Goal: Use online tool/utility: Utilize a website feature to perform a specific function

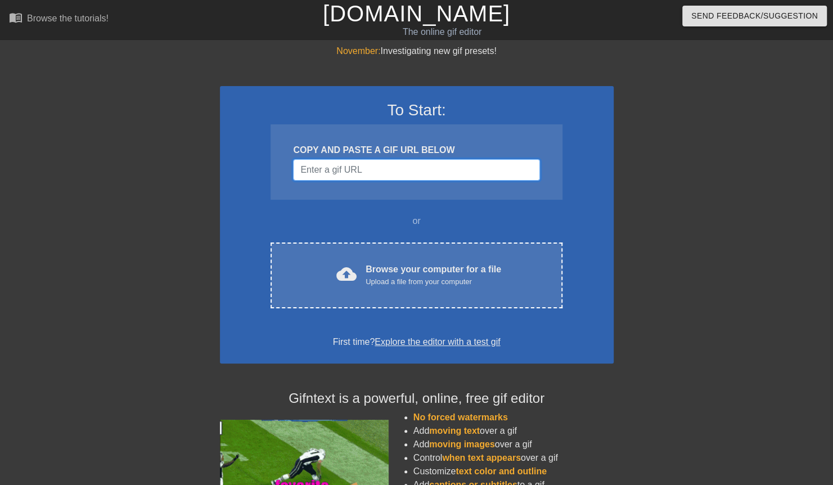
click at [474, 164] on input "Username" at bounding box center [416, 169] width 246 height 21
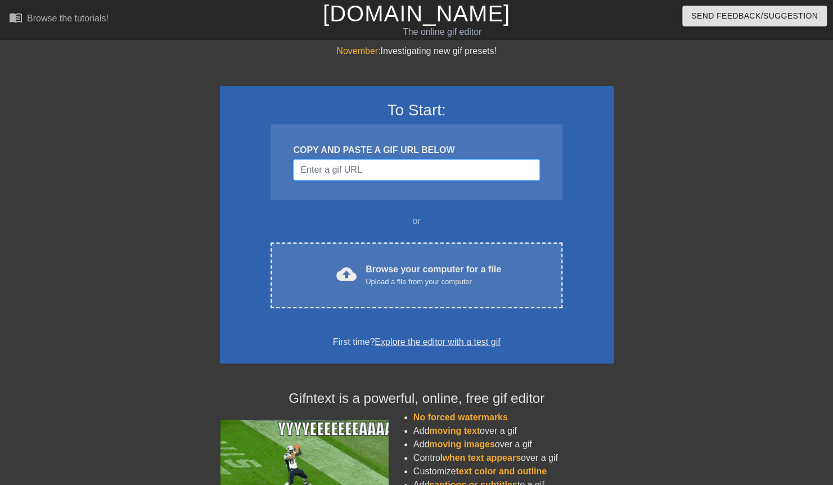
click at [474, 164] on input "Username" at bounding box center [416, 169] width 246 height 21
drag, startPoint x: 460, startPoint y: 168, endPoint x: 438, endPoint y: 168, distance: 21.9
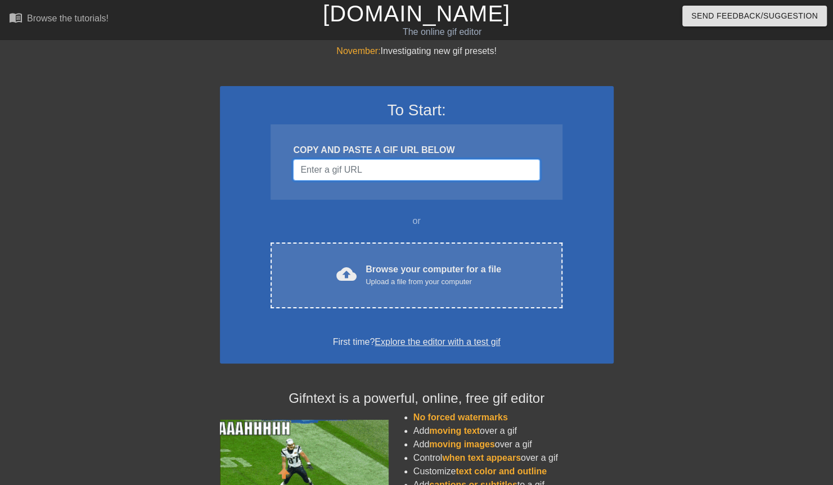
click at [438, 168] on input "Username" at bounding box center [416, 169] width 246 height 21
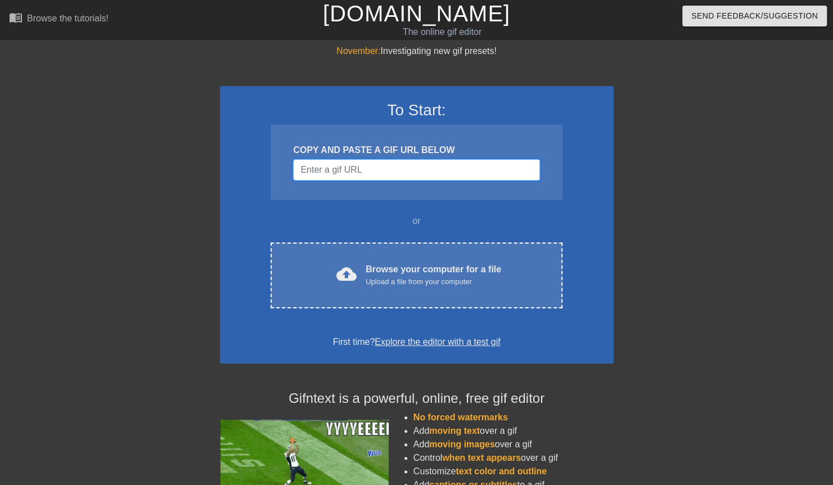
click at [454, 173] on input "Username" at bounding box center [416, 169] width 246 height 21
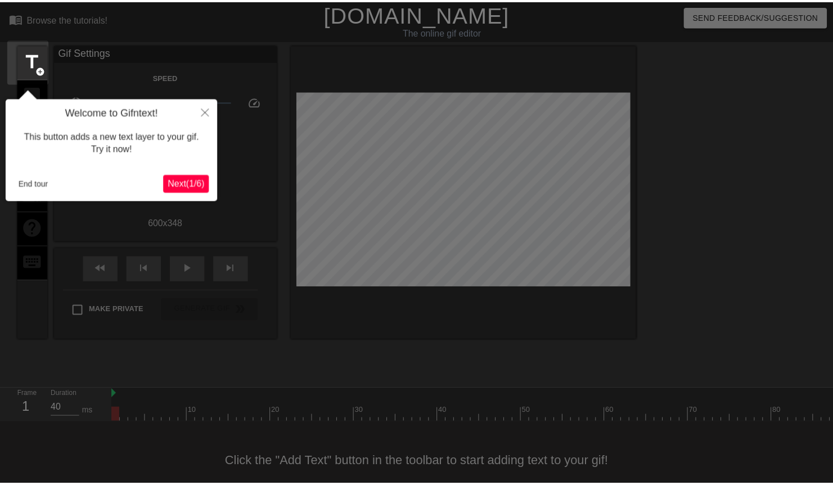
scroll to position [25, 0]
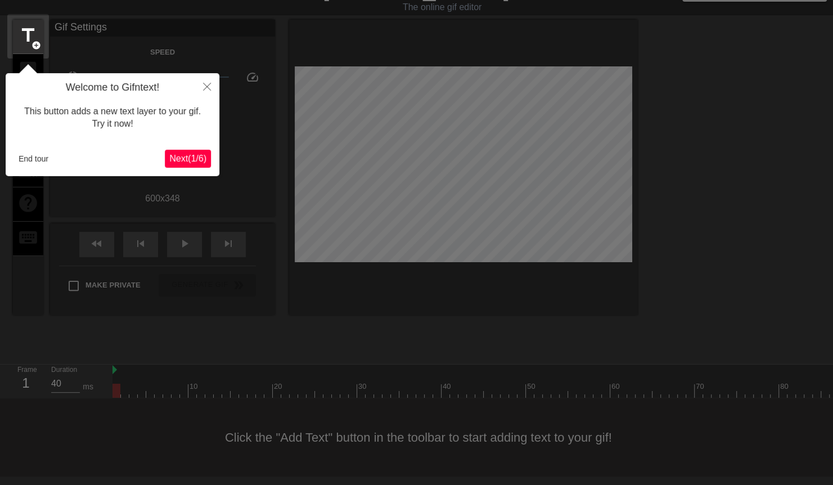
click at [195, 155] on span "Next ( 1 / 6 )" at bounding box center [187, 159] width 37 height 10
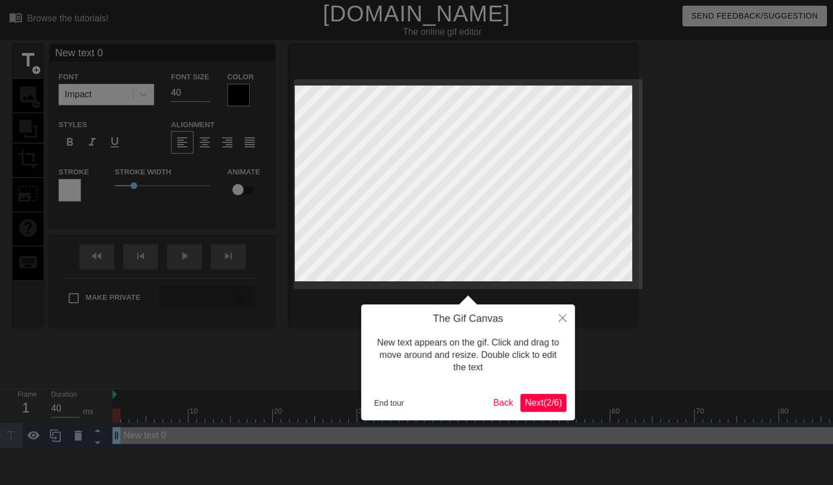
scroll to position [0, 0]
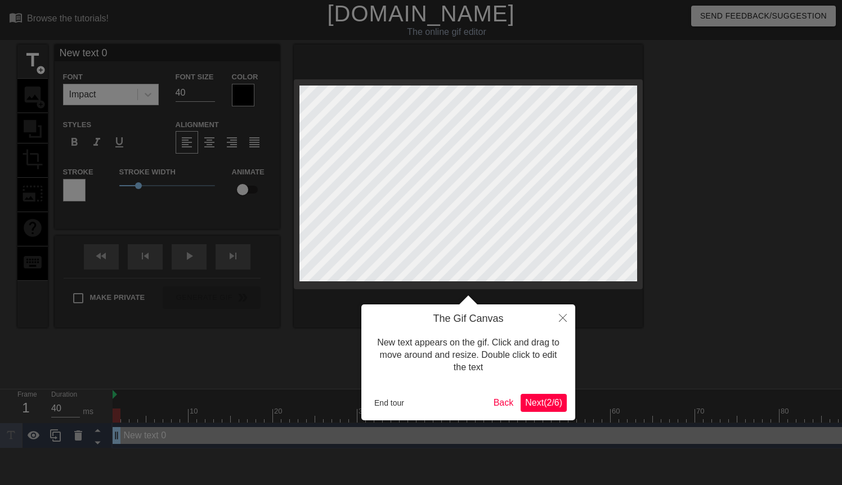
click at [195, 155] on div at bounding box center [421, 242] width 842 height 485
click at [553, 398] on span "Next ( 2 / 6 )" at bounding box center [543, 403] width 37 height 10
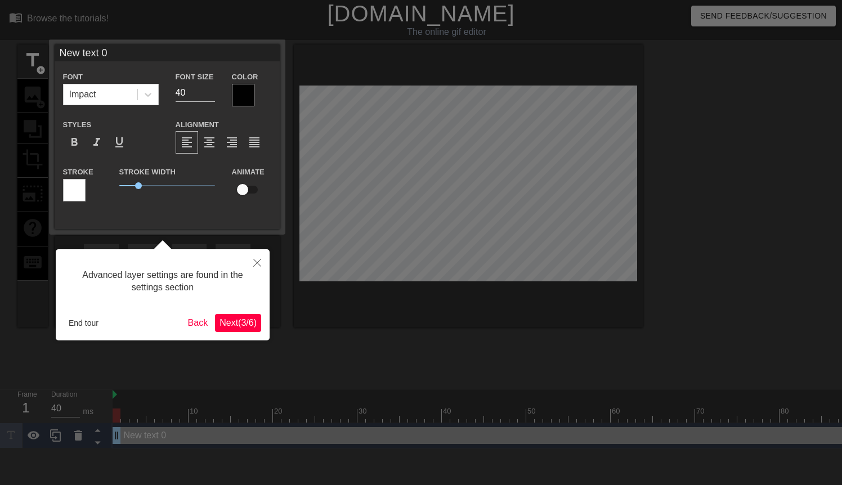
click at [246, 325] on span "Next ( 3 / 6 )" at bounding box center [237, 323] width 37 height 10
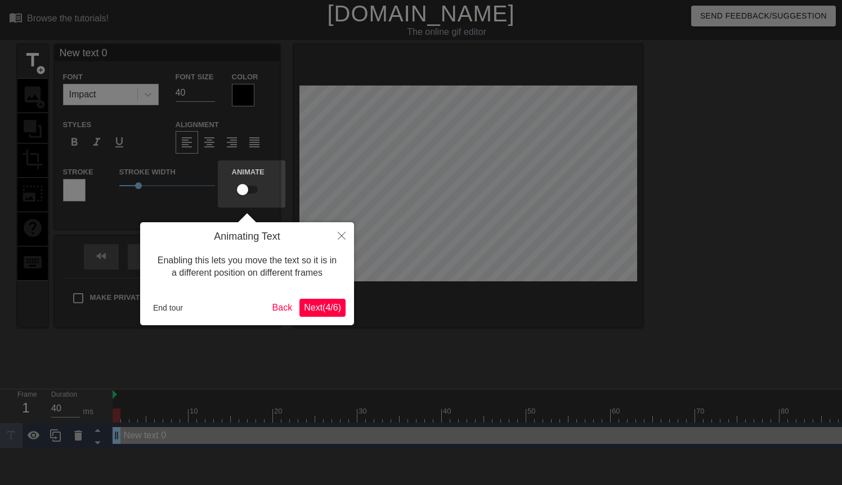
click at [327, 312] on span "Next ( 4 / 6 )" at bounding box center [322, 308] width 37 height 10
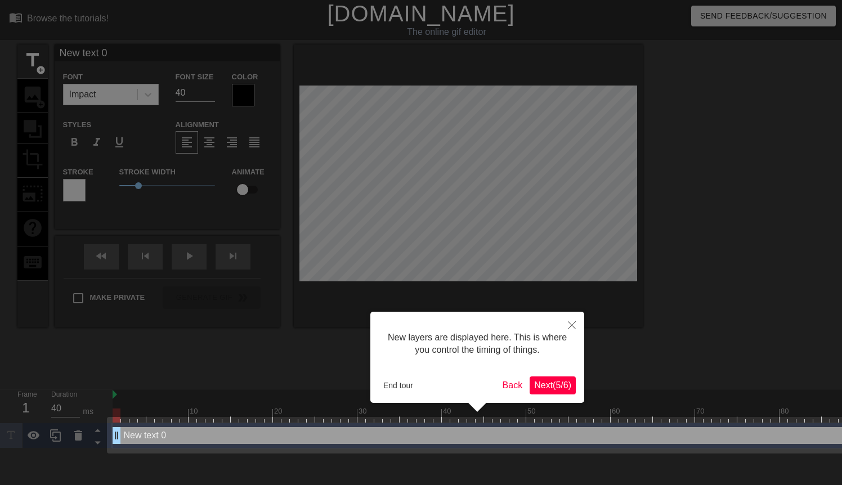
click at [564, 387] on span "Next ( 5 / 6 )" at bounding box center [552, 385] width 37 height 10
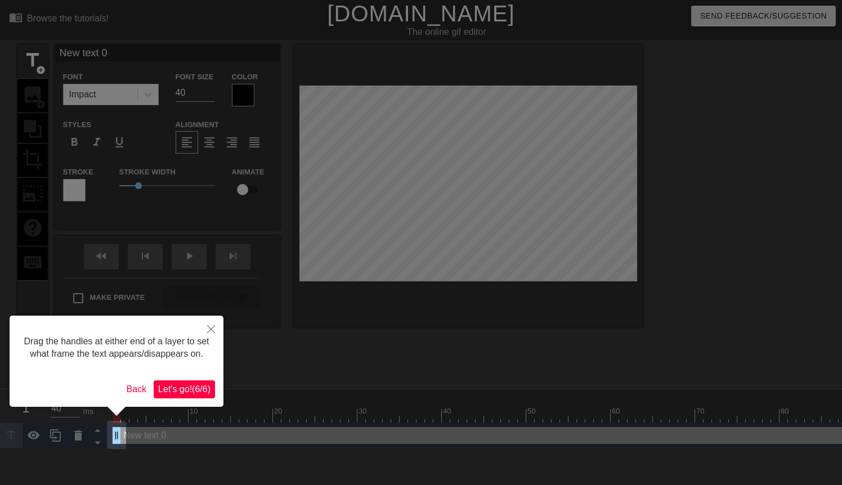
click at [183, 393] on span "Let's go! ( 6 / 6 )" at bounding box center [184, 389] width 52 height 10
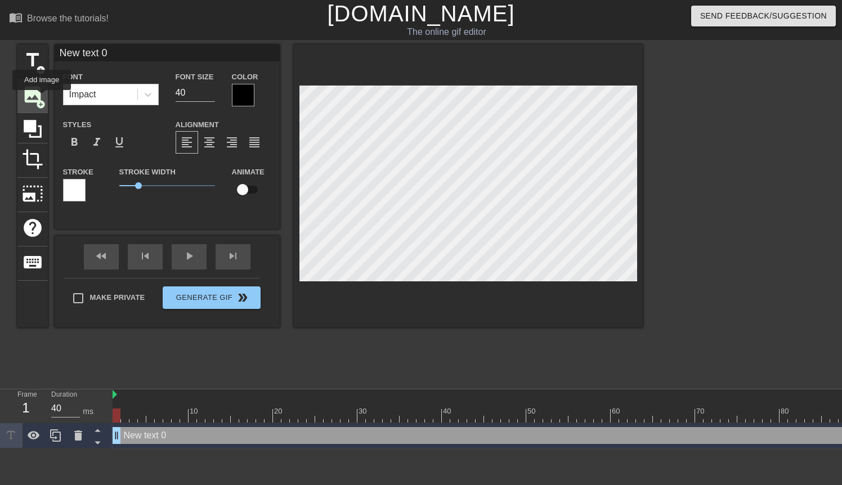
click at [42, 100] on span "add_circle" at bounding box center [41, 105] width 10 height 10
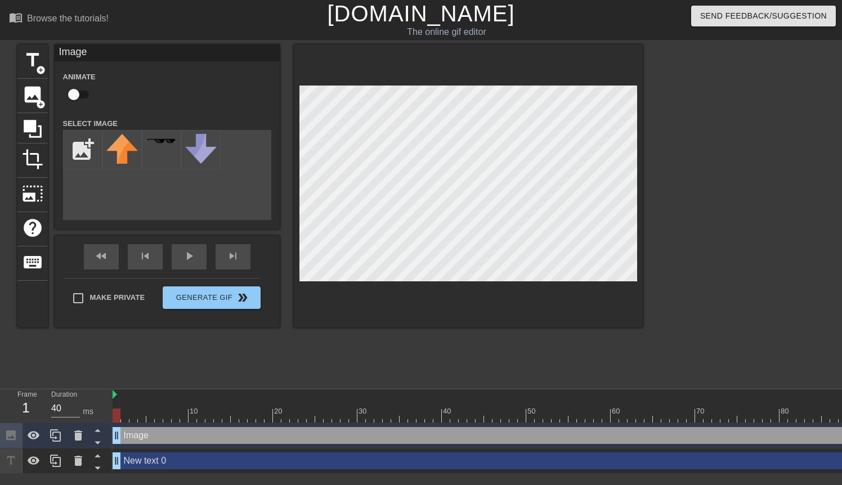
click at [62, 145] on div "Image Animate Select Image add_photo_alternate" at bounding box center [167, 132] width 225 height 176
click at [69, 145] on input "file" at bounding box center [83, 150] width 38 height 38
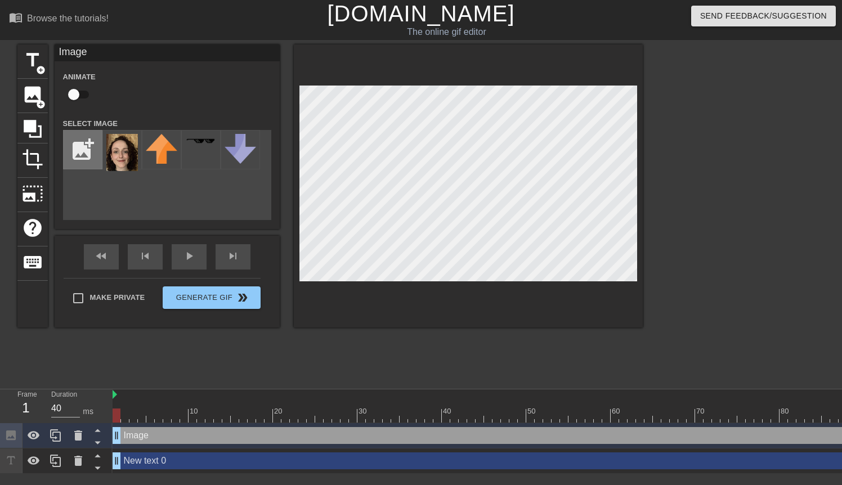
click at [80, 149] on input "file" at bounding box center [83, 150] width 38 height 38
type input "C:\fakepath\Screenshot [DATE] 091753.png"
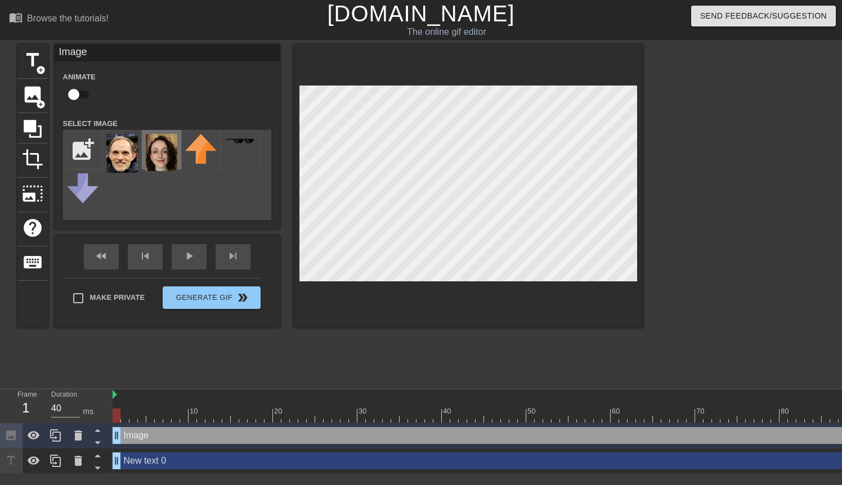
click at [172, 153] on img at bounding box center [162, 152] width 32 height 37
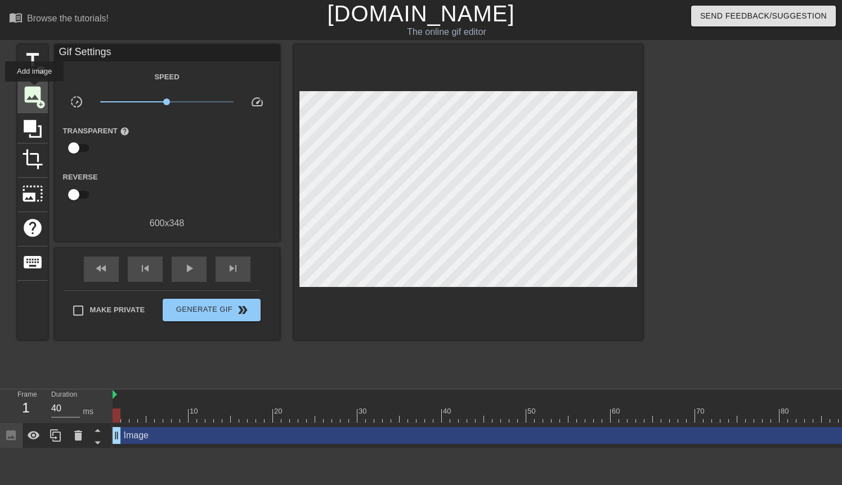
click at [34, 89] on span "image" at bounding box center [32, 94] width 21 height 21
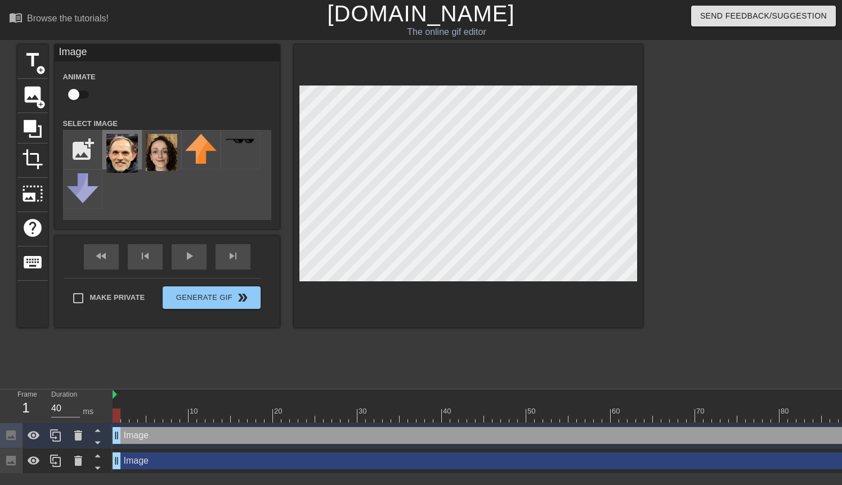
click at [113, 152] on img at bounding box center [122, 153] width 32 height 39
click at [695, 270] on div at bounding box center [740, 213] width 169 height 338
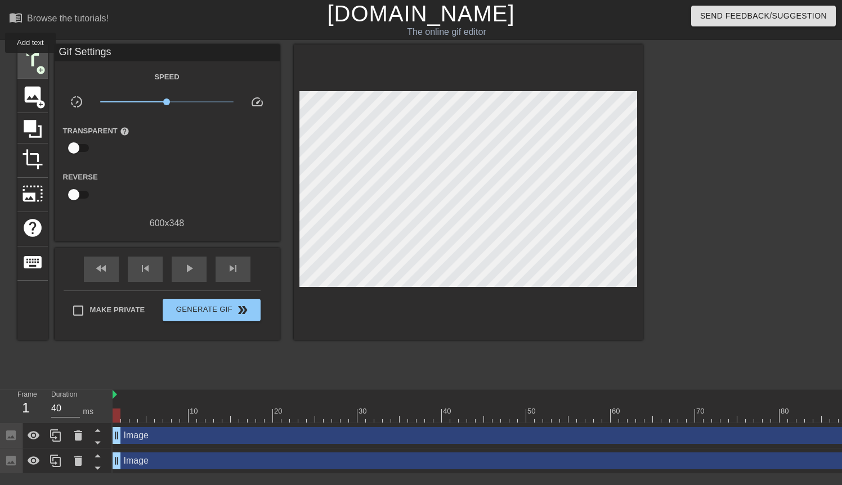
click at [30, 61] on span "title" at bounding box center [32, 60] width 21 height 21
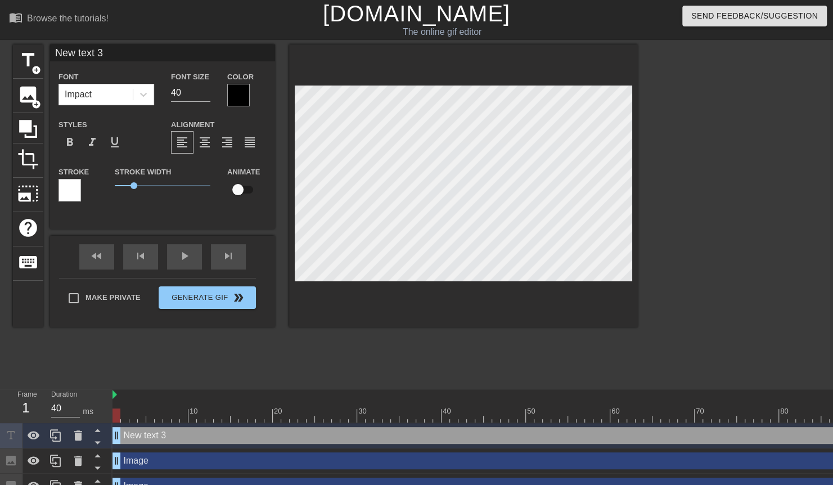
scroll to position [2, 3]
type input "W"
type textarea "W"
type input "Wh"
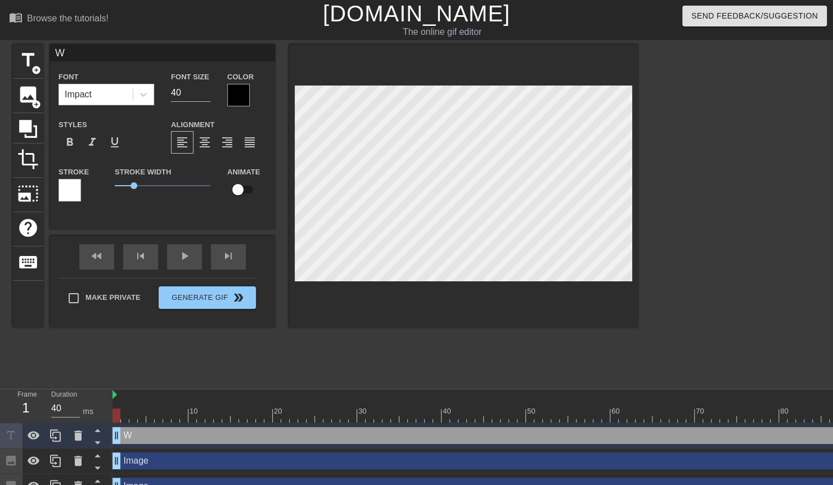
type textarea "Wh"
type input "Why"
type textarea "Why"
type input "Why"
type textarea "Why"
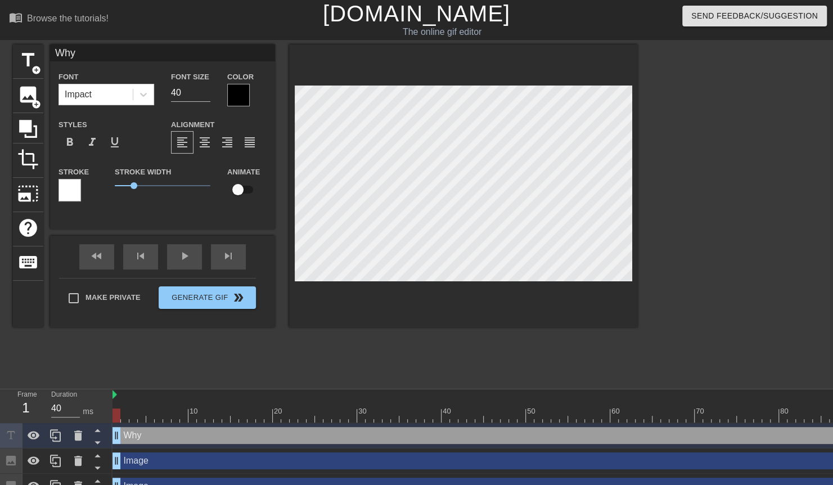
type input "Why y"
type textarea "Why y"
type input "Why yo"
type textarea "Why yo"
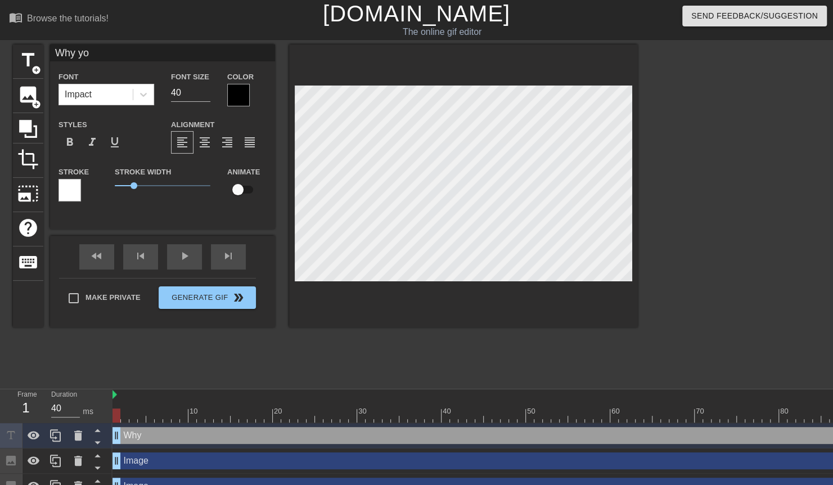
type input "Why you"
type textarea "Why you"
type input "Why you"
type textarea "Why you"
type input "Why you q"
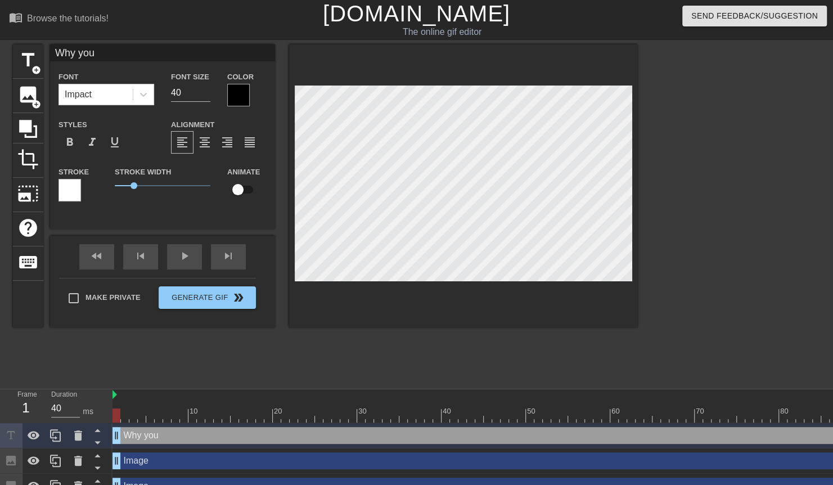
type textarea "Why you q"
type input "Why you qu"
type textarea "Why you qu"
type input "Why you qui"
type textarea "Why you qui"
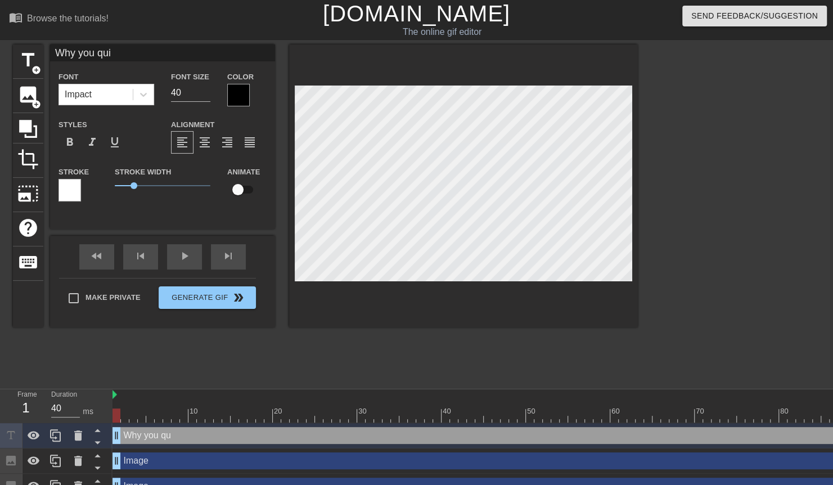
type input "Why you quie"
type textarea "Why you quie"
type input "Why you quiet"
type textarea "Why you quiet"
type input "Why you quiet"
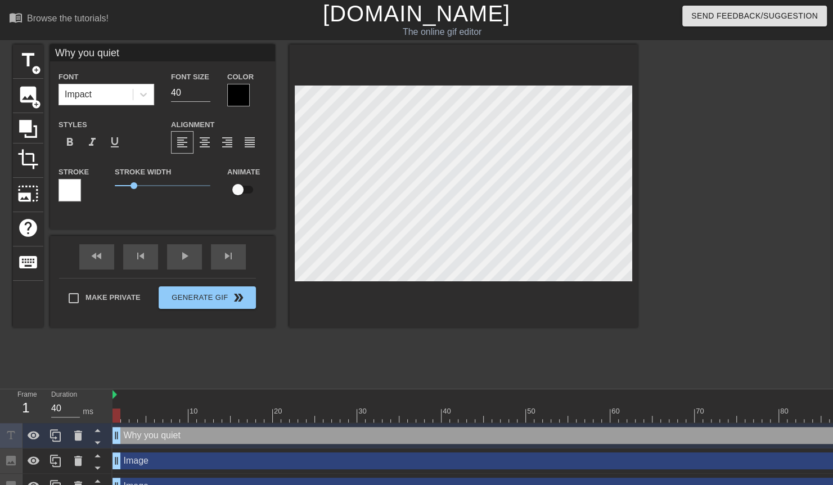
type textarea "Why you quiet E"
type input "Why you quiet E"
type textarea "Why you quiet Em"
type input "Why you quiet Emi"
type textarea "Why you quiet Emi"
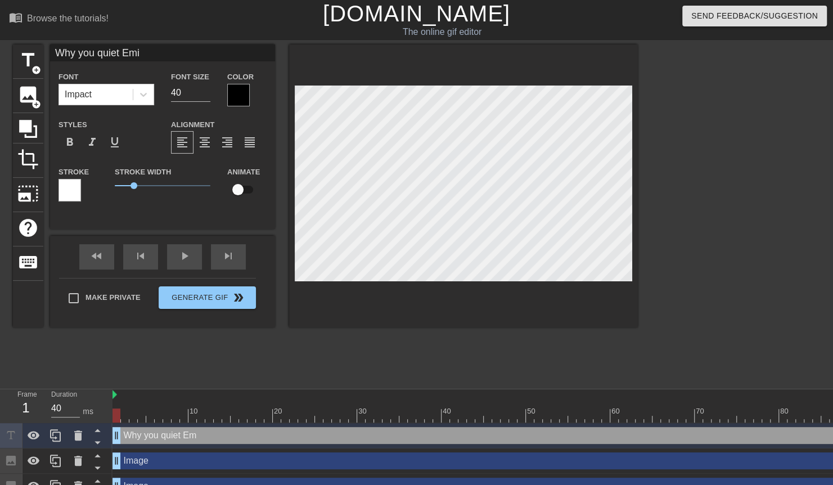
type input "Why you quiet [PERSON_NAME]"
type textarea "Why you quiet [PERSON_NAME]"
type input "Why you quiet [PERSON_NAME]?"
type textarea "Why you quiet [PERSON_NAME]?"
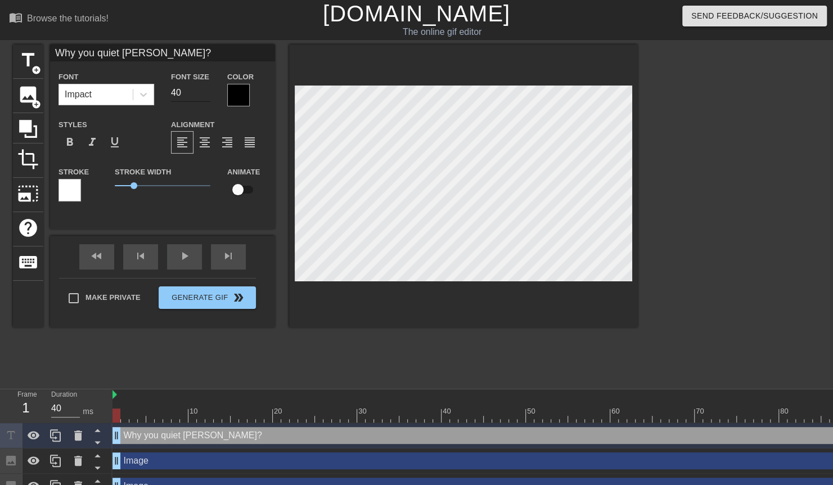
click at [177, 94] on input "40" at bounding box center [190, 93] width 39 height 18
click at [185, 95] on input "40" at bounding box center [190, 93] width 39 height 18
type input "4"
type input "20"
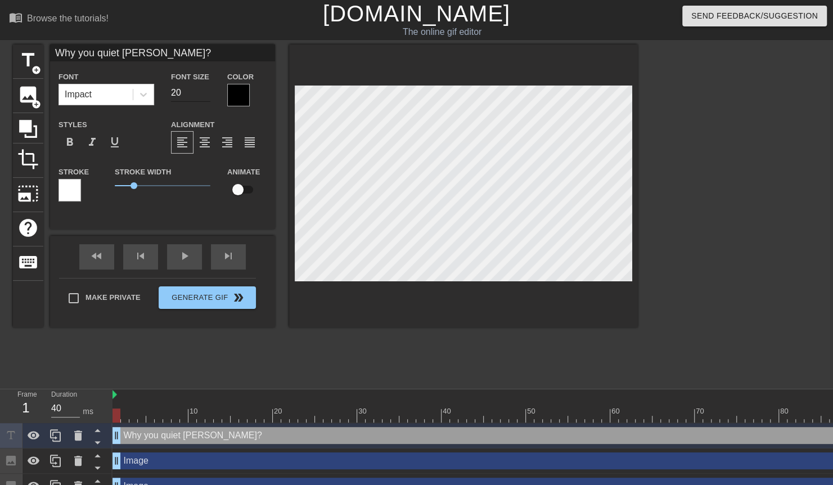
click at [176, 96] on input "20" at bounding box center [190, 93] width 39 height 18
type input "15"
click at [654, 200] on div at bounding box center [736, 213] width 169 height 338
click at [236, 97] on div at bounding box center [238, 95] width 23 height 23
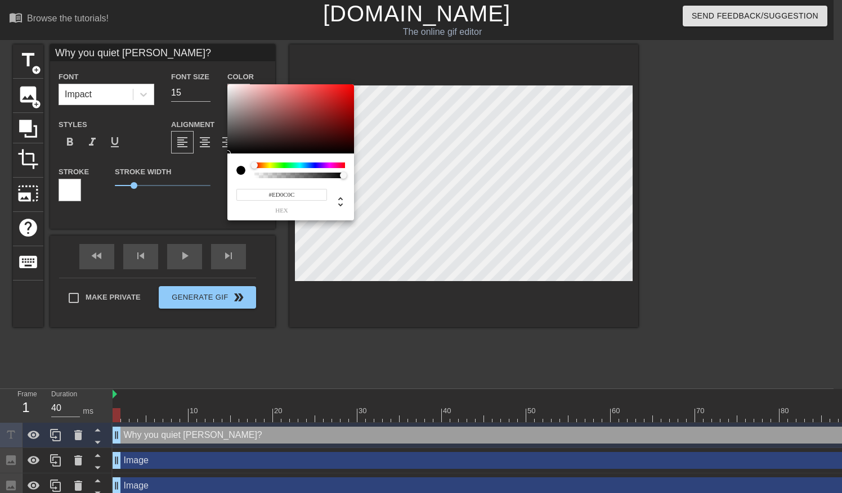
click at [348, 89] on div at bounding box center [290, 119] width 127 height 70
click at [335, 109] on div at bounding box center [290, 119] width 127 height 70
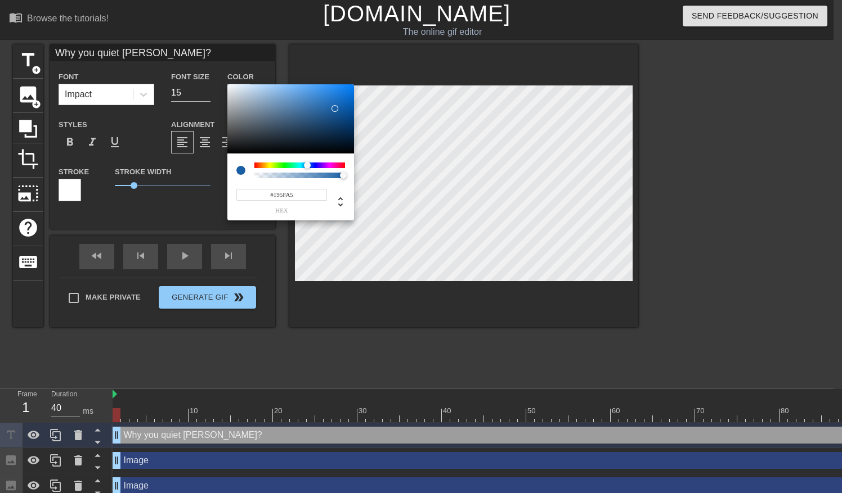
click at [307, 167] on div at bounding box center [299, 166] width 91 height 6
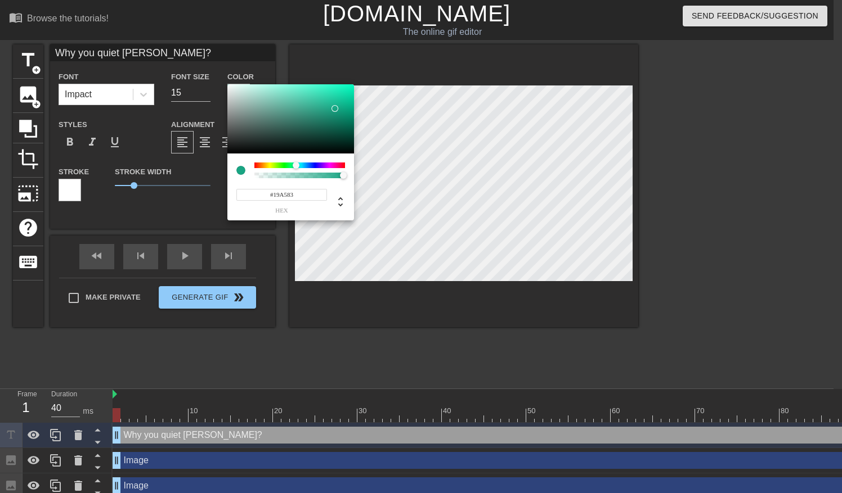
click at [296, 167] on div at bounding box center [299, 166] width 91 height 6
type input "#22A519"
click at [284, 167] on div at bounding box center [299, 166] width 91 height 6
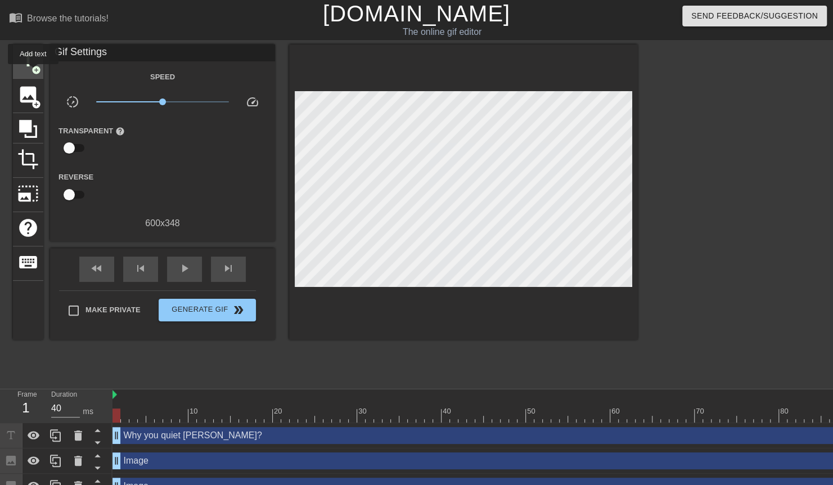
click at [33, 72] on span "add_circle" at bounding box center [37, 70] width 10 height 10
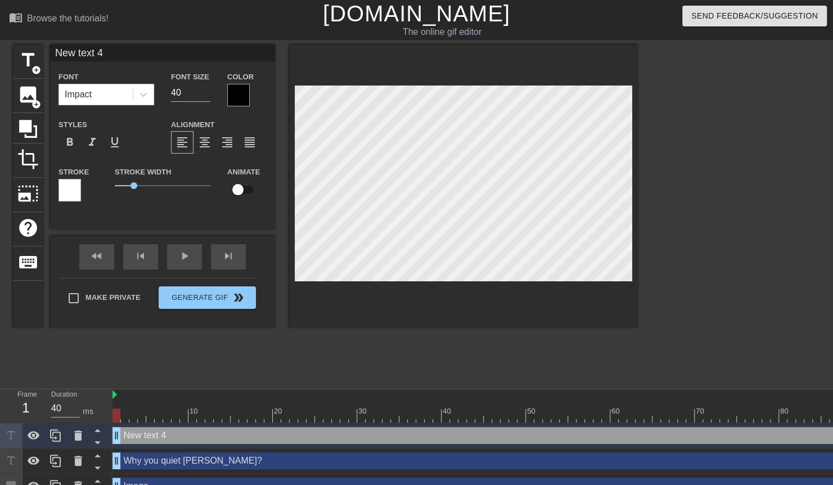
scroll to position [2, 3]
type textarea "S"
type input "Sh"
type textarea "Sh"
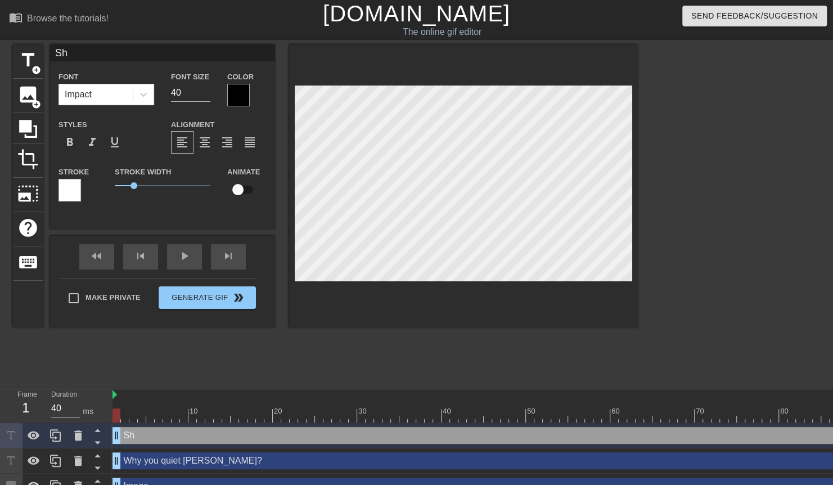
type input "Shu"
type textarea "Shu"
type input "Shut"
type textarea "Shut"
type input "Shut"
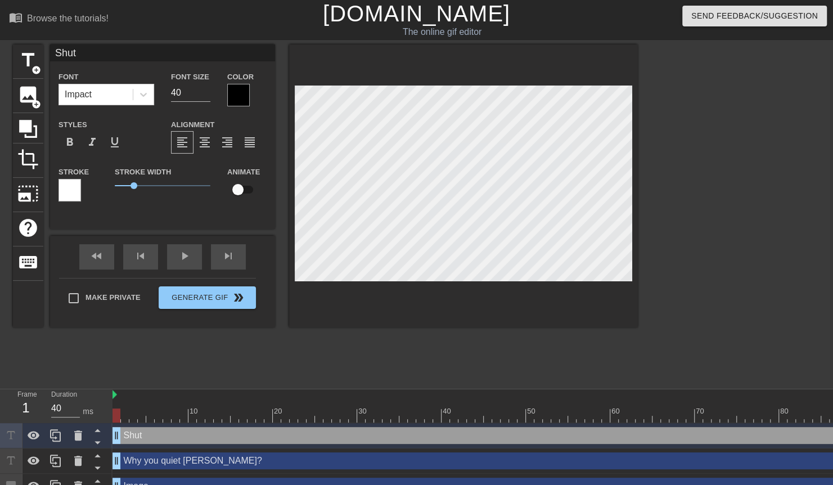
type textarea "Shut"
type input "Shut u"
type textarea "Shut u"
type input "Shut up"
type textarea "Shut up"
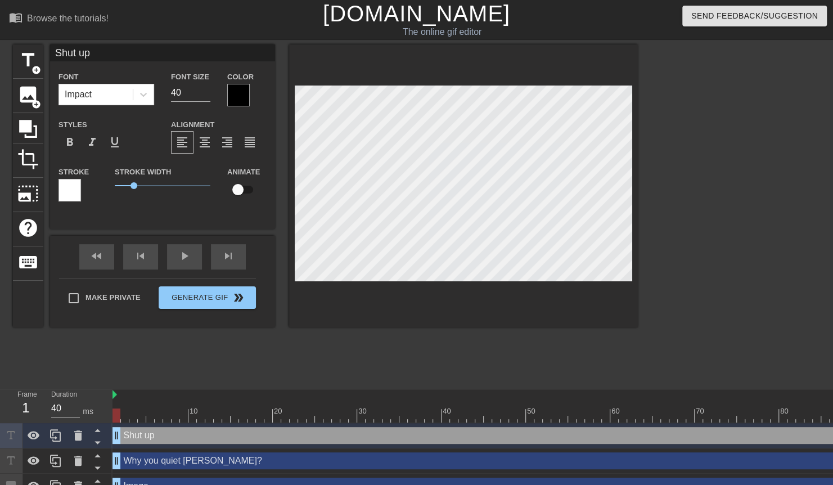
type input "Shut up"
type textarea "Shut up"
type input "Shut up T"
type textarea "Shut up T"
type input "Shut up To"
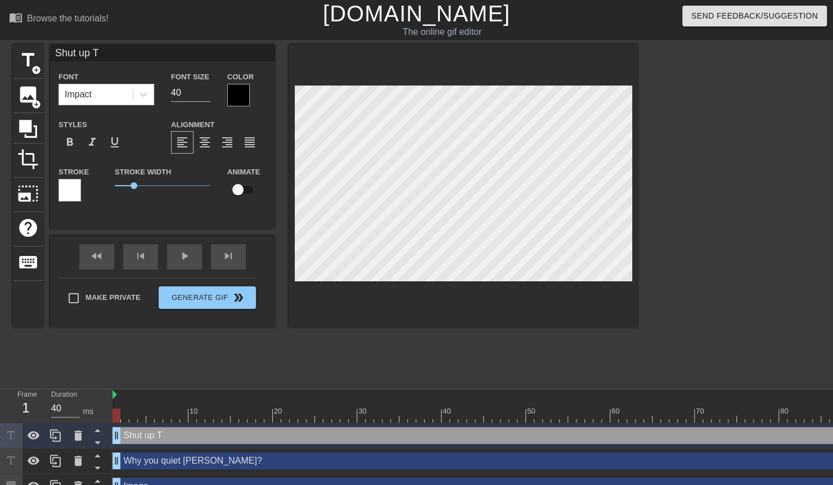
type textarea "Shut up To"
type input "Shut up [PERSON_NAME]"
type textarea "Shut up [PERSON_NAME]"
type input "Shut up Tomm"
type textarea "Shut up Tomm"
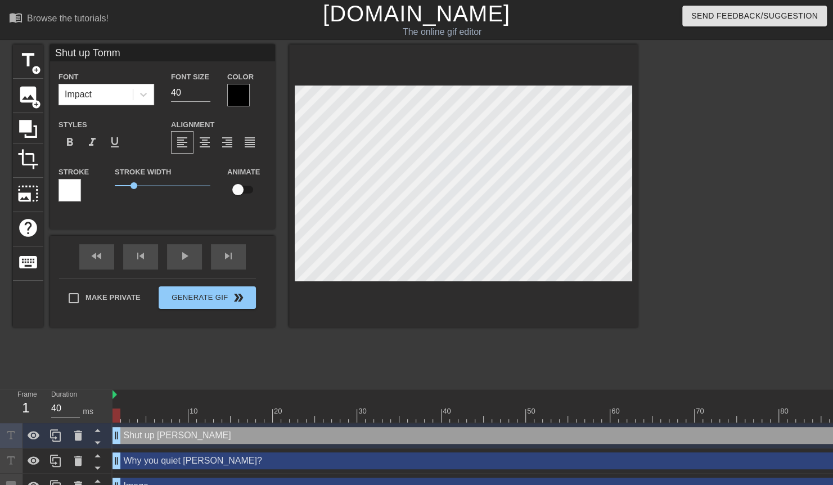
scroll to position [2, 4]
type input "Shut up [PERSON_NAME]"
type textarea "Shut up [PERSON_NAME]"
type input "Shut up [PERSON_NAME]!"
type textarea "Shut up [PERSON_NAME]!"
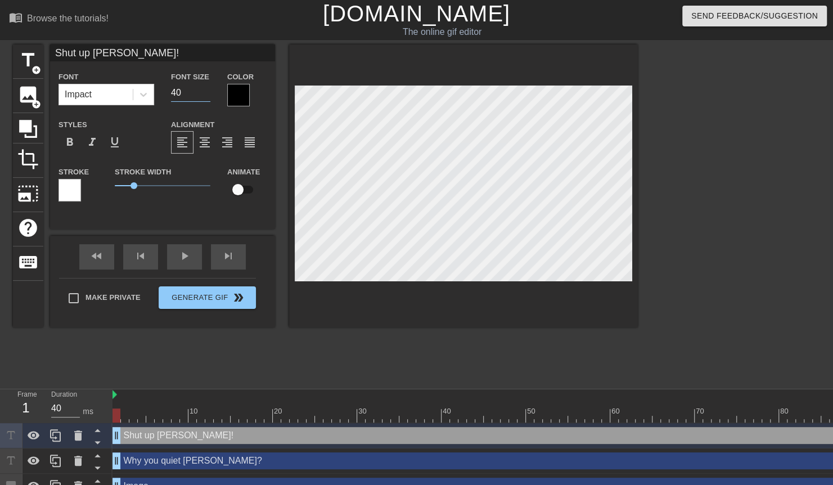
click at [182, 94] on input "40" at bounding box center [190, 93] width 39 height 18
type input "15"
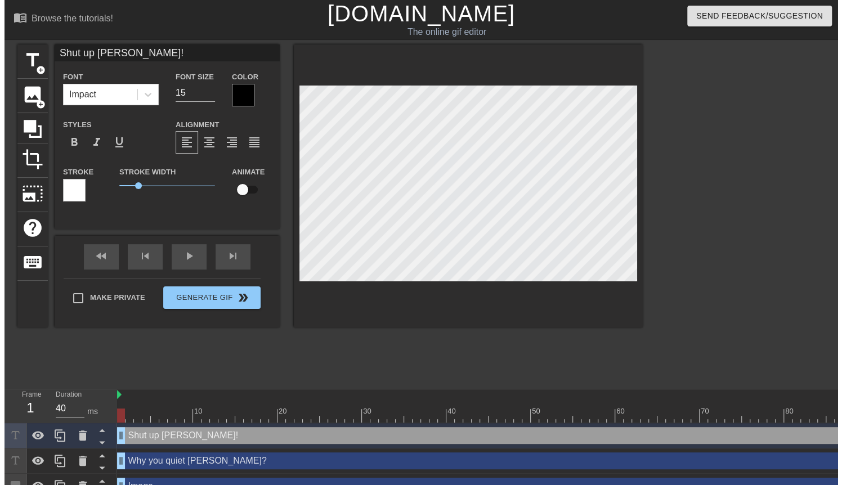
scroll to position [1, 1]
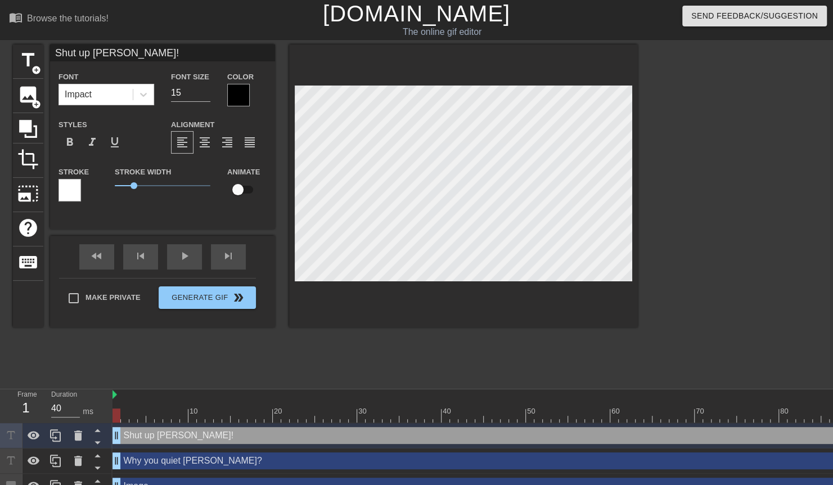
click at [235, 100] on div at bounding box center [238, 95] width 23 height 23
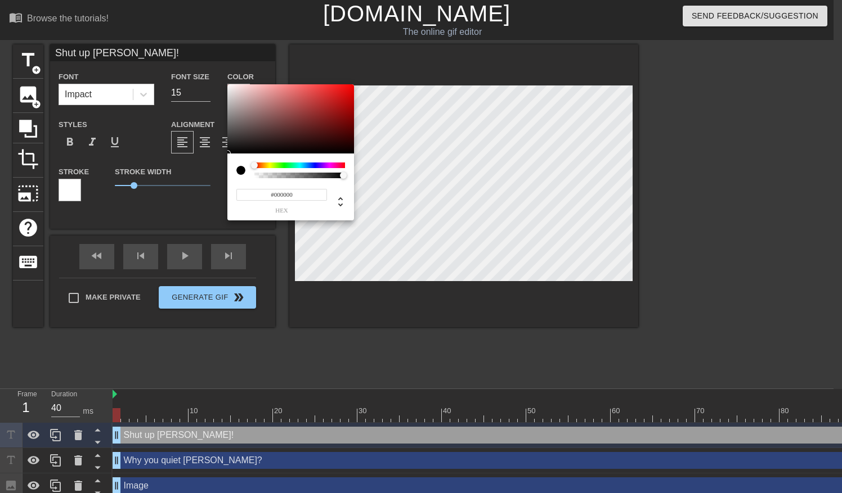
type input "#ED0E0E"
click at [347, 89] on div at bounding box center [290, 119] width 127 height 70
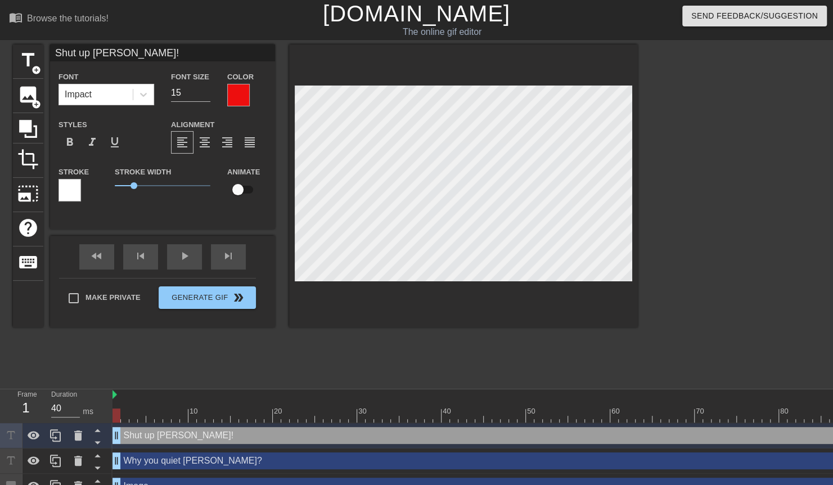
type input "Why you quiet [PERSON_NAME]?"
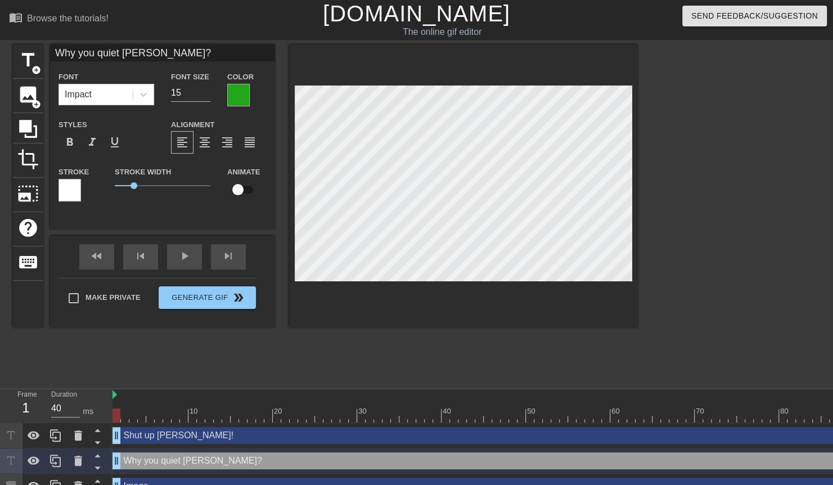
click at [742, 187] on div at bounding box center [736, 213] width 169 height 338
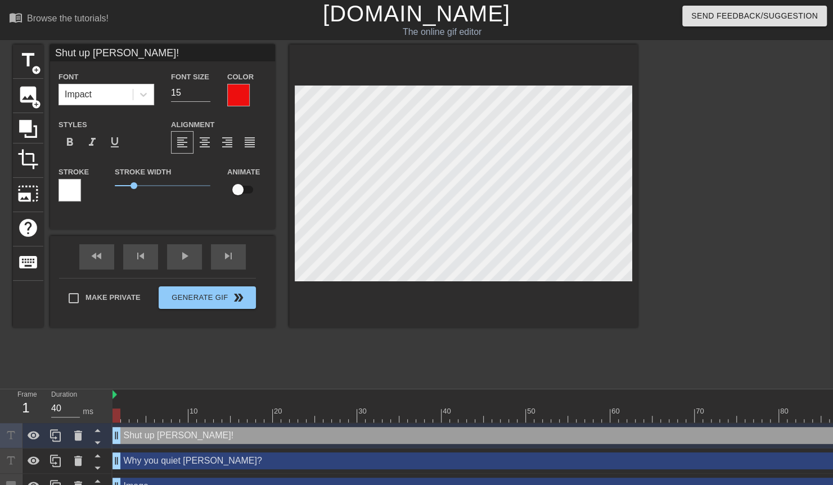
click at [760, 225] on div at bounding box center [736, 213] width 169 height 338
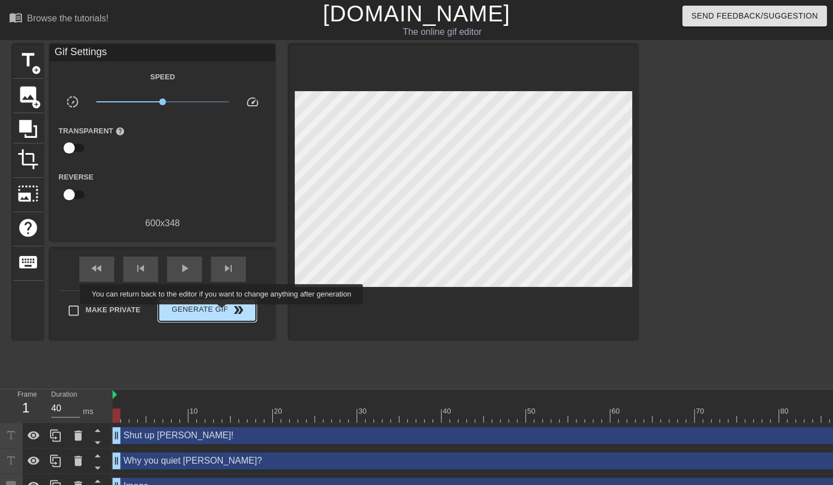
click at [223, 312] on span "Generate Gif double_arrow" at bounding box center [207, 310] width 88 height 14
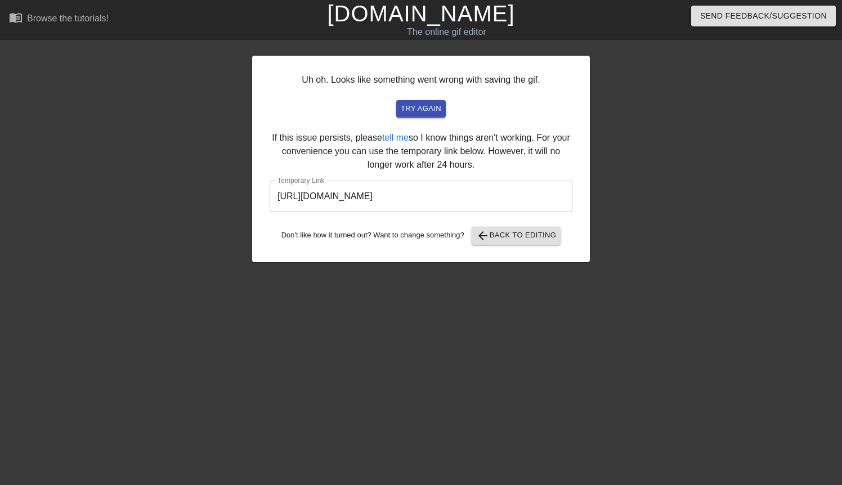
click at [429, 199] on input "[URL][DOMAIN_NAME]" at bounding box center [421, 197] width 303 height 32
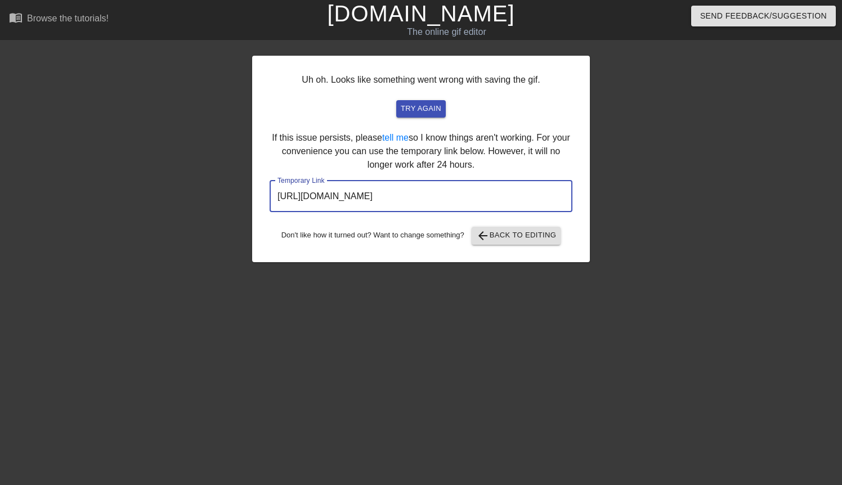
click at [429, 199] on input "[URL][DOMAIN_NAME]" at bounding box center [421, 197] width 303 height 32
